Goal: Task Accomplishment & Management: Use online tool/utility

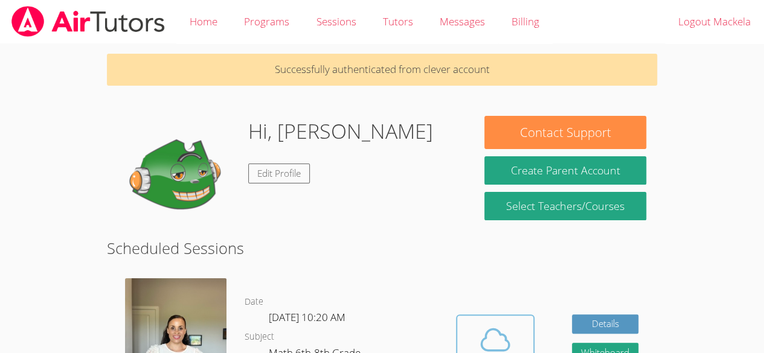
click at [465, 337] on span at bounding box center [495, 340] width 62 height 34
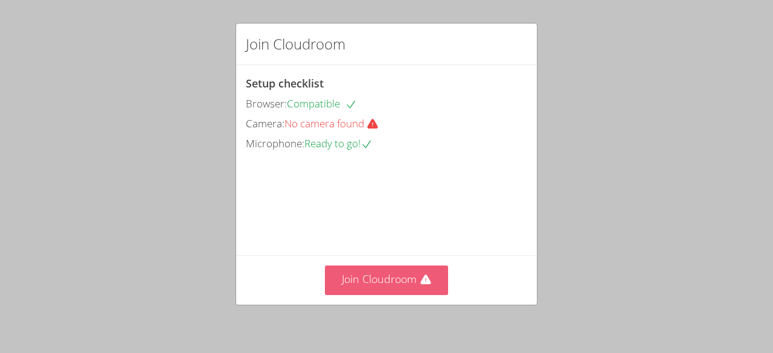
click at [407, 281] on button "Join Cloudroom" at bounding box center [387, 281] width 124 height 30
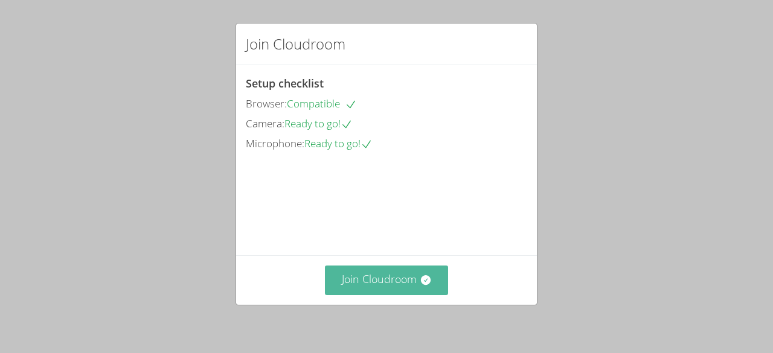
click at [380, 282] on button "Join Cloudroom" at bounding box center [387, 281] width 124 height 30
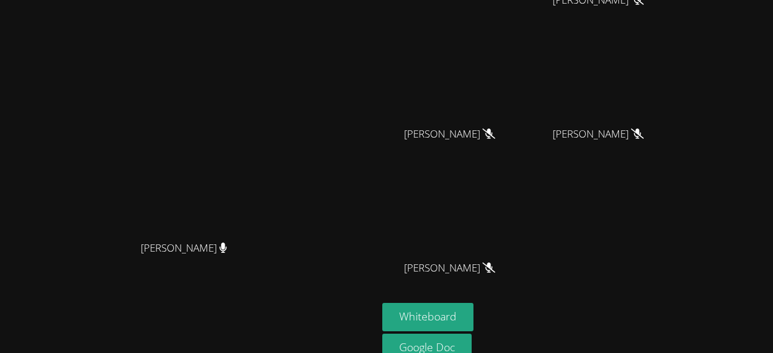
click at [372, 109] on div "[PERSON_NAME]" at bounding box center [189, 131] width 368 height 207
click at [398, 138] on aside "Mackela Deris Lesley Galeano-Paz Lesley Galeano-Paz Colin Ellis Colin Ellis Gil…" at bounding box center [528, 155] width 302 height 509
click at [398, 148] on aside "Mackela Deris Lesley Galeano-Paz Lesley Galeano-Paz Colin Ellis Colin Ellis Gil…" at bounding box center [528, 155] width 302 height 509
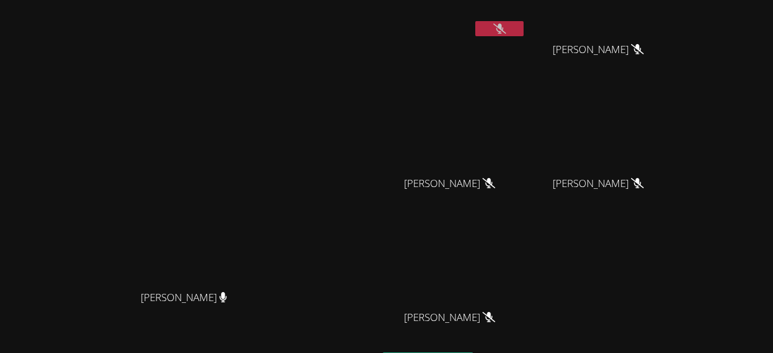
scroll to position [33, 0]
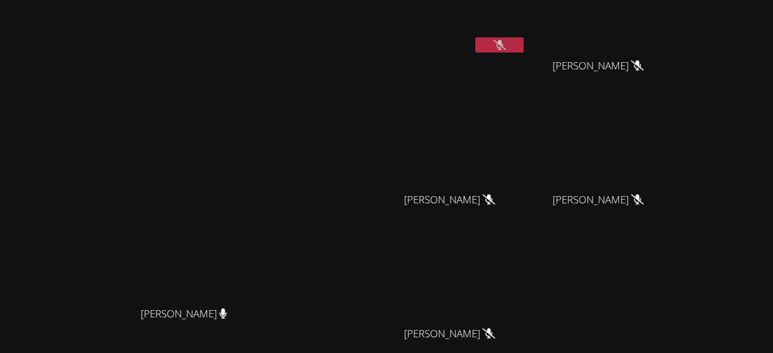
click at [404, 148] on video at bounding box center [454, 146] width 144 height 81
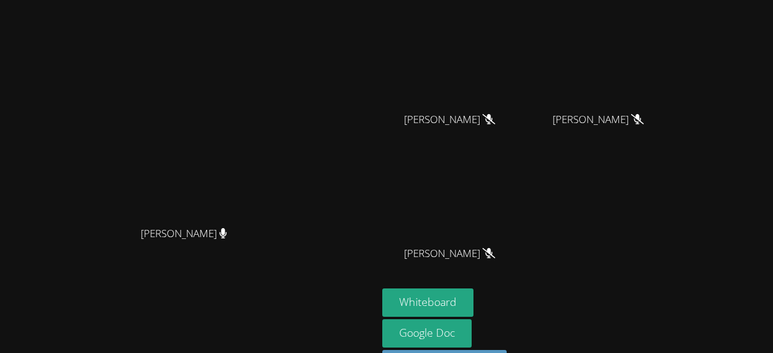
scroll to position [154, 0]
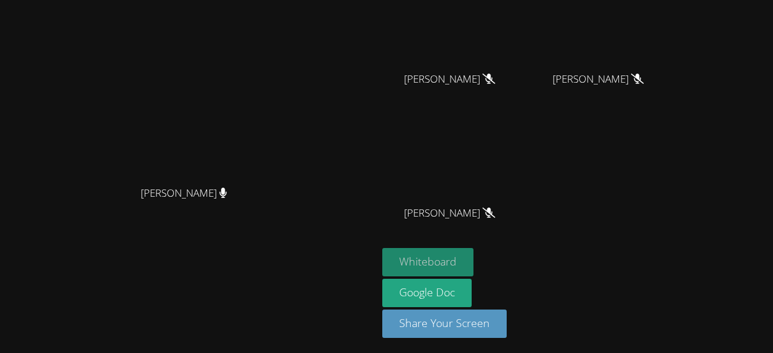
click at [441, 264] on button "Whiteboard" at bounding box center [427, 262] width 91 height 28
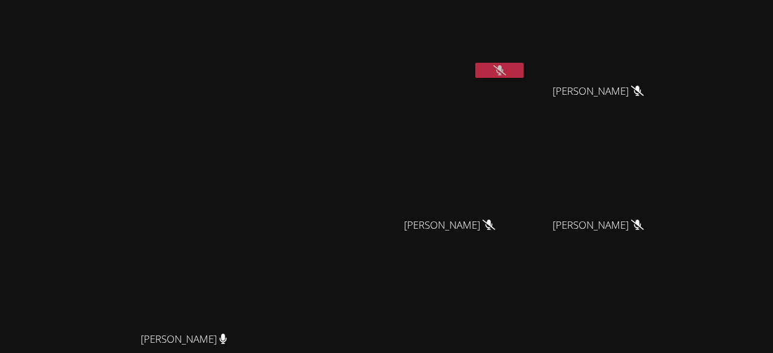
scroll to position [0, 0]
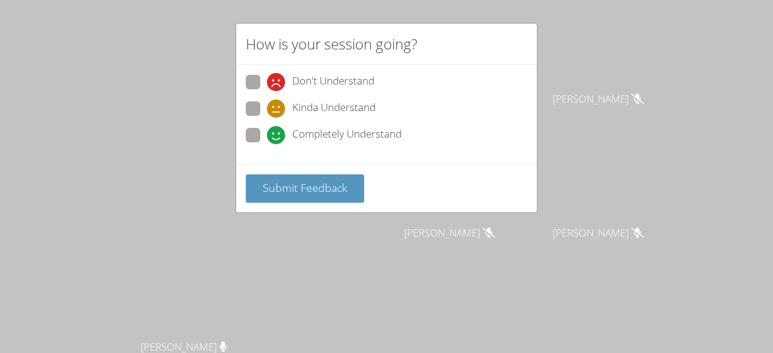
click at [267, 109] on icon at bounding box center [276, 109] width 18 height 18
click at [267, 109] on input "Kinda Understand" at bounding box center [272, 106] width 10 height 10
radio input "true"
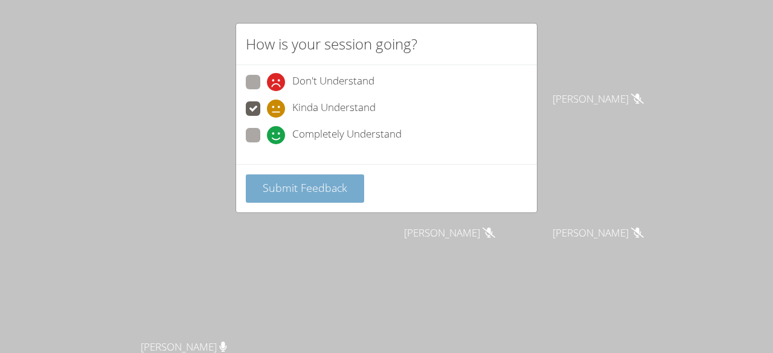
click at [319, 184] on span "Submit Feedback" at bounding box center [305, 187] width 85 height 14
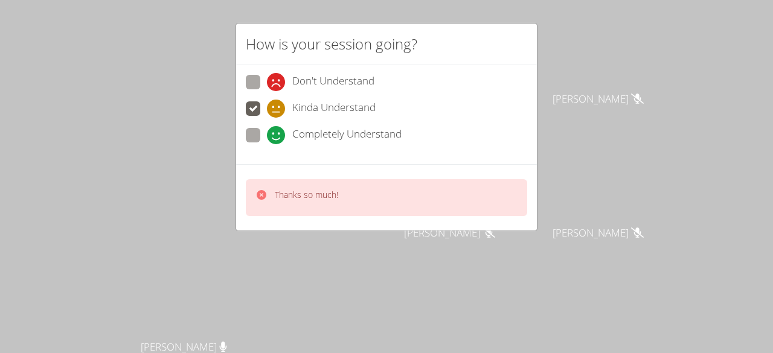
click at [723, 34] on div "How is your session going? Don't Understand Kinda Understand Completely Underst…" at bounding box center [386, 176] width 773 height 353
